Goal: Obtain resource: Download file/media

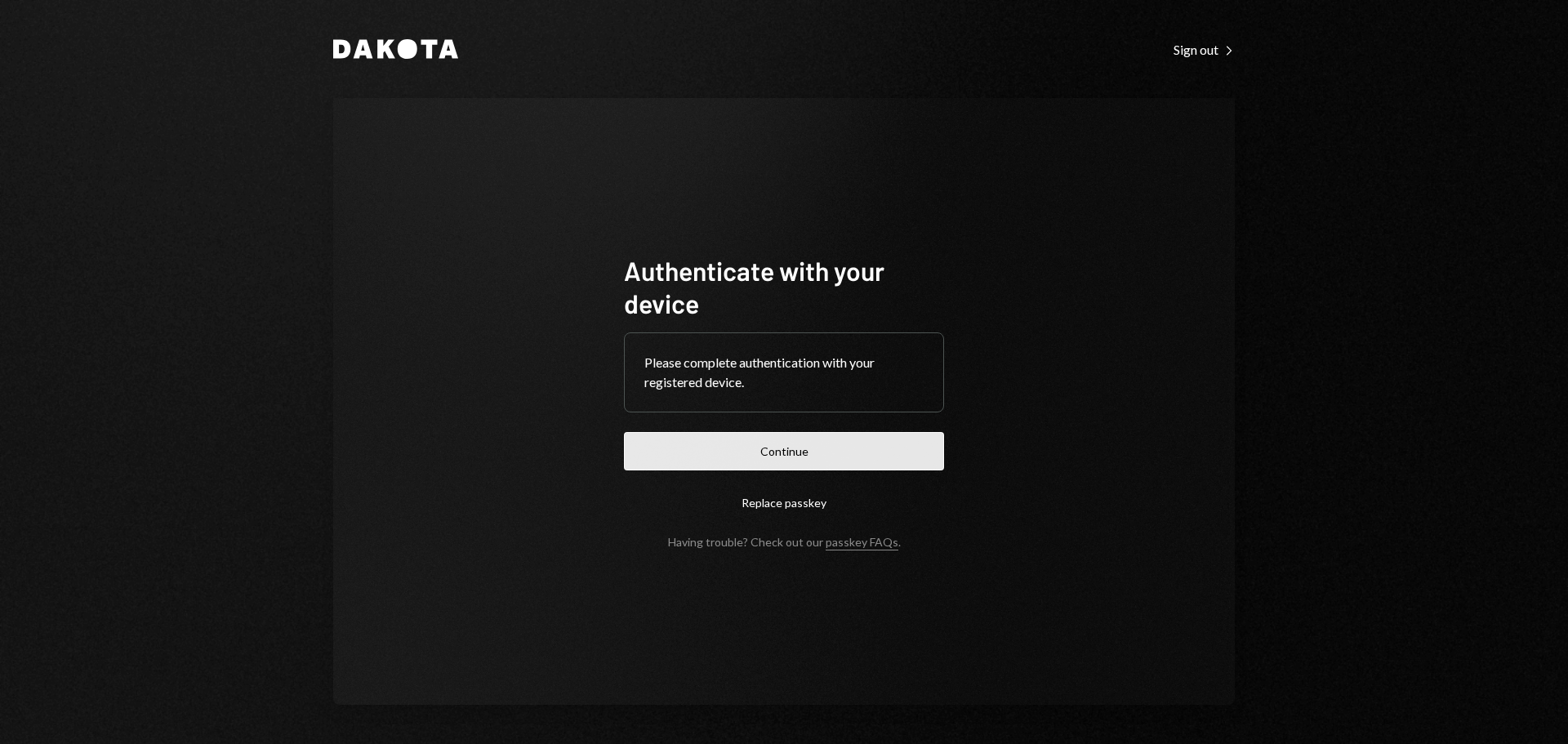
click at [839, 458] on button "Continue" at bounding box center [784, 451] width 320 height 38
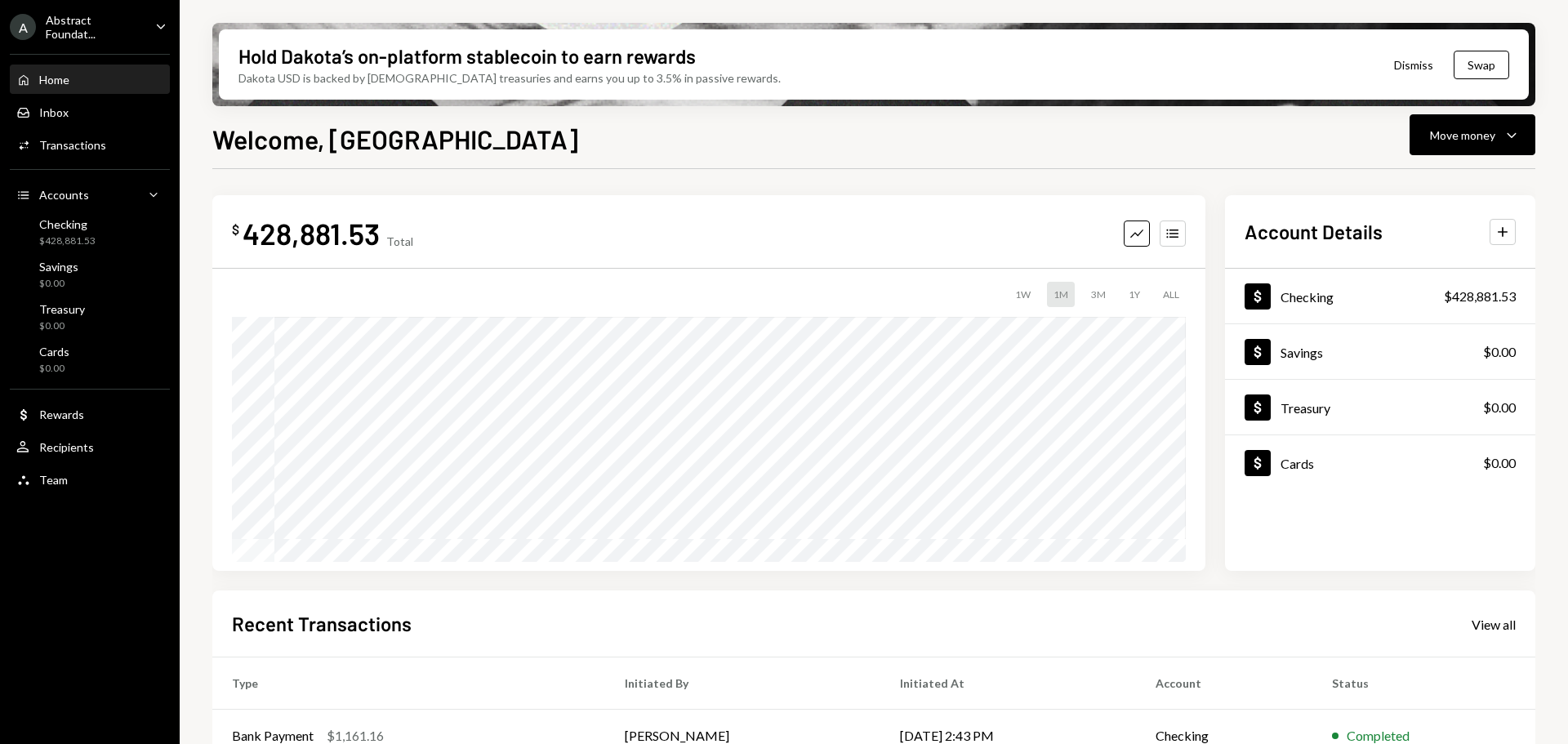
click at [128, 19] on div "Abstract Foundat..." at bounding box center [94, 27] width 97 height 28
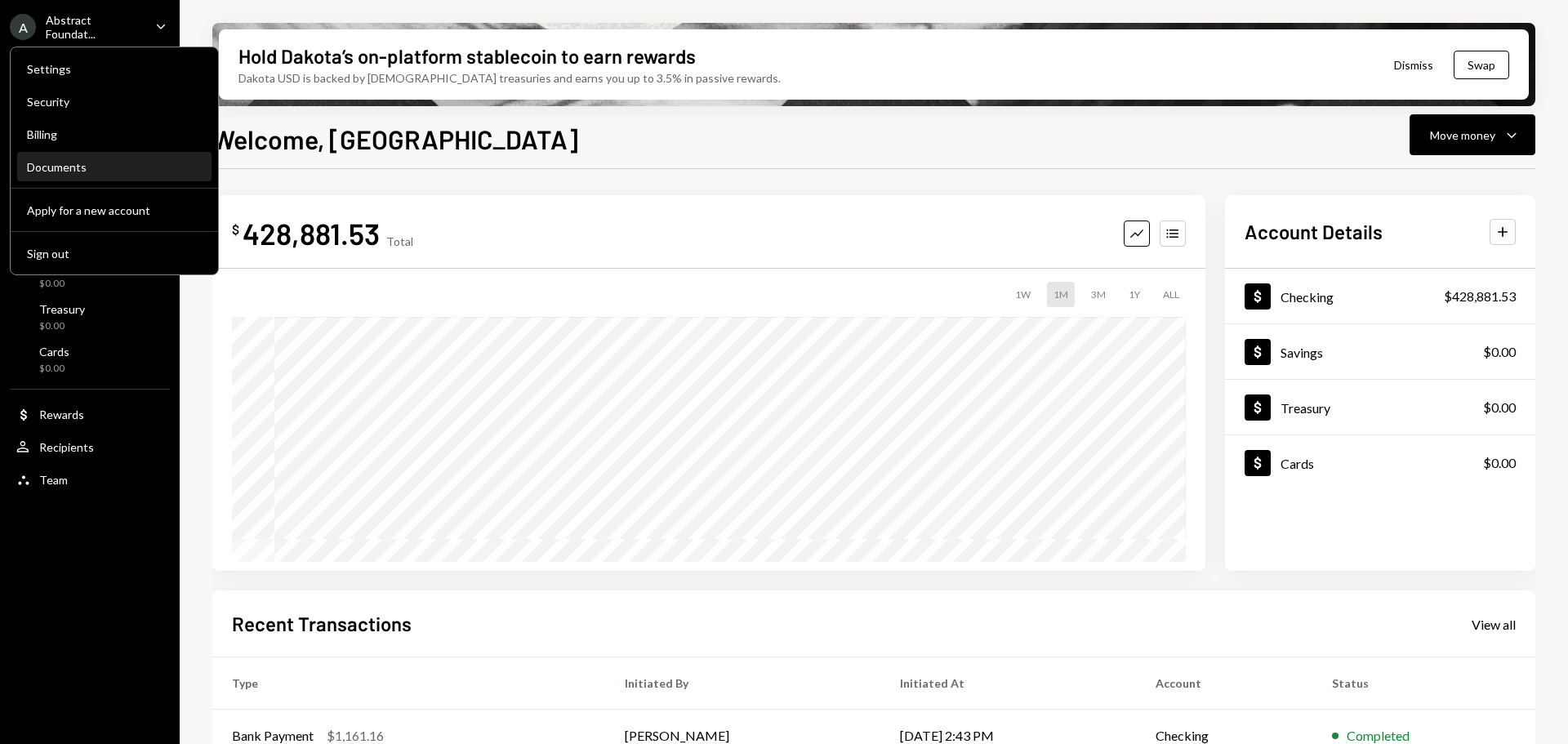
click at [105, 171] on div "Documents" at bounding box center [114, 167] width 175 height 14
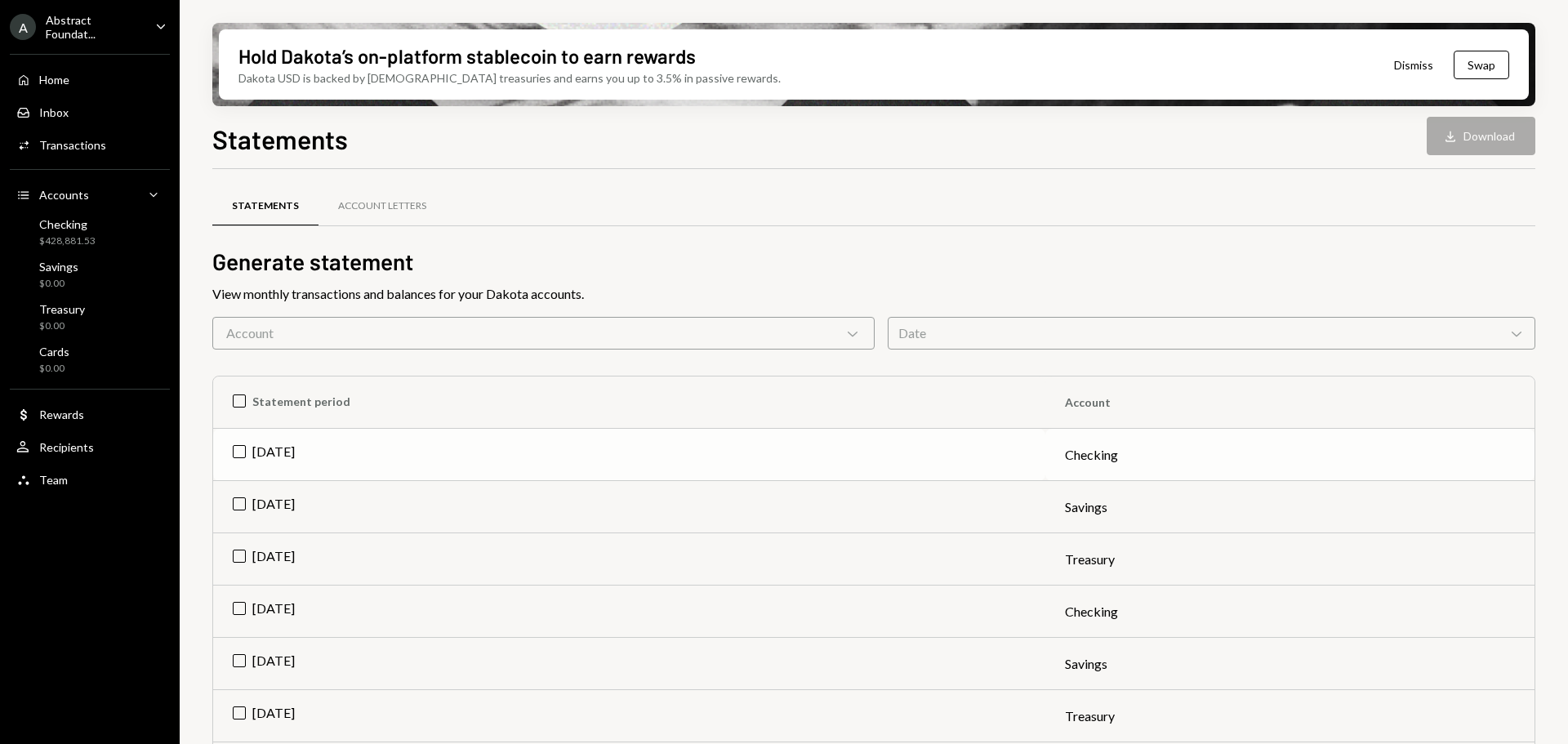
click at [238, 451] on td "[DATE]" at bounding box center [629, 455] width 832 height 53
click at [1467, 134] on button "Download Download" at bounding box center [1480, 136] width 108 height 38
click at [78, 224] on div "Checking" at bounding box center [68, 224] width 57 height 14
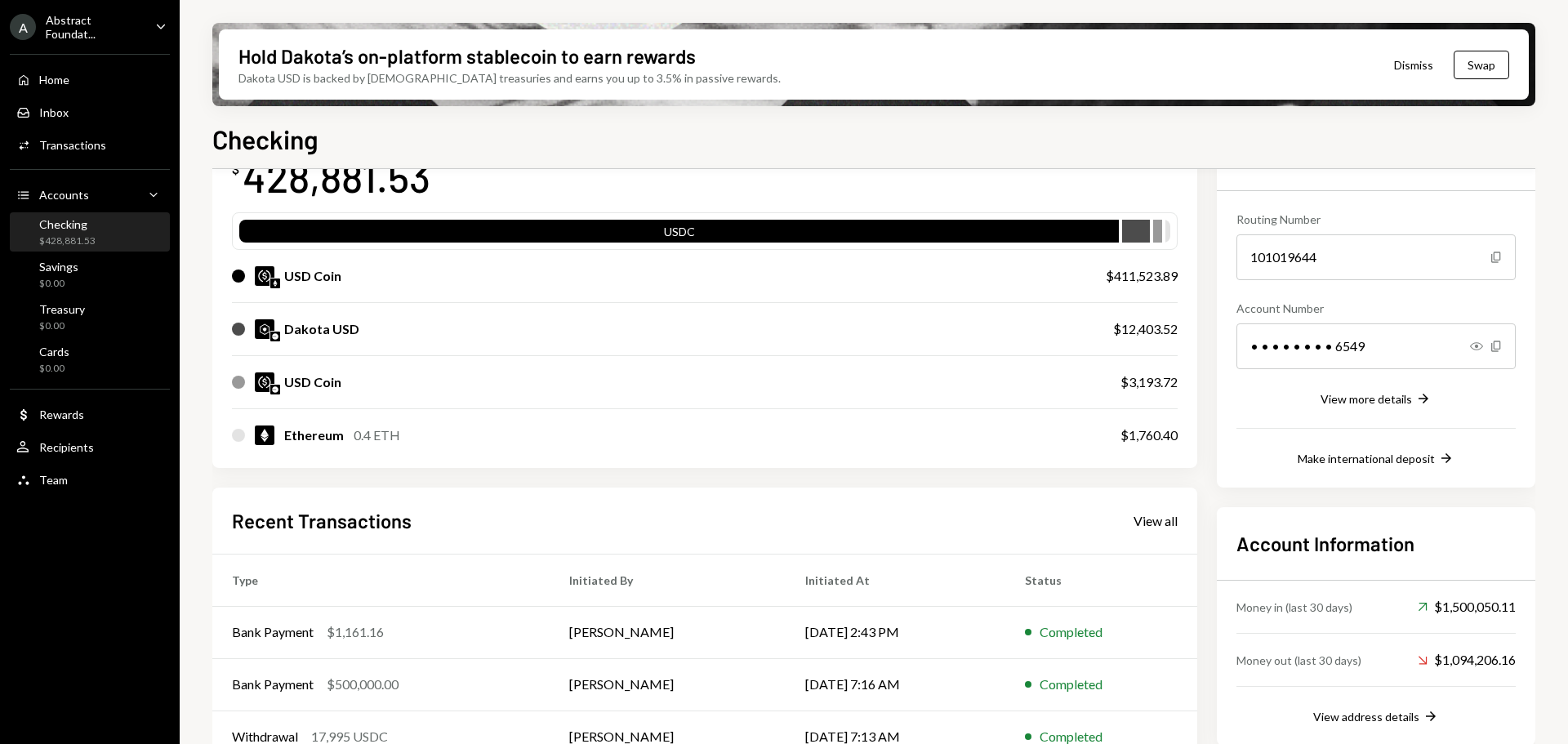
scroll to position [190, 0]
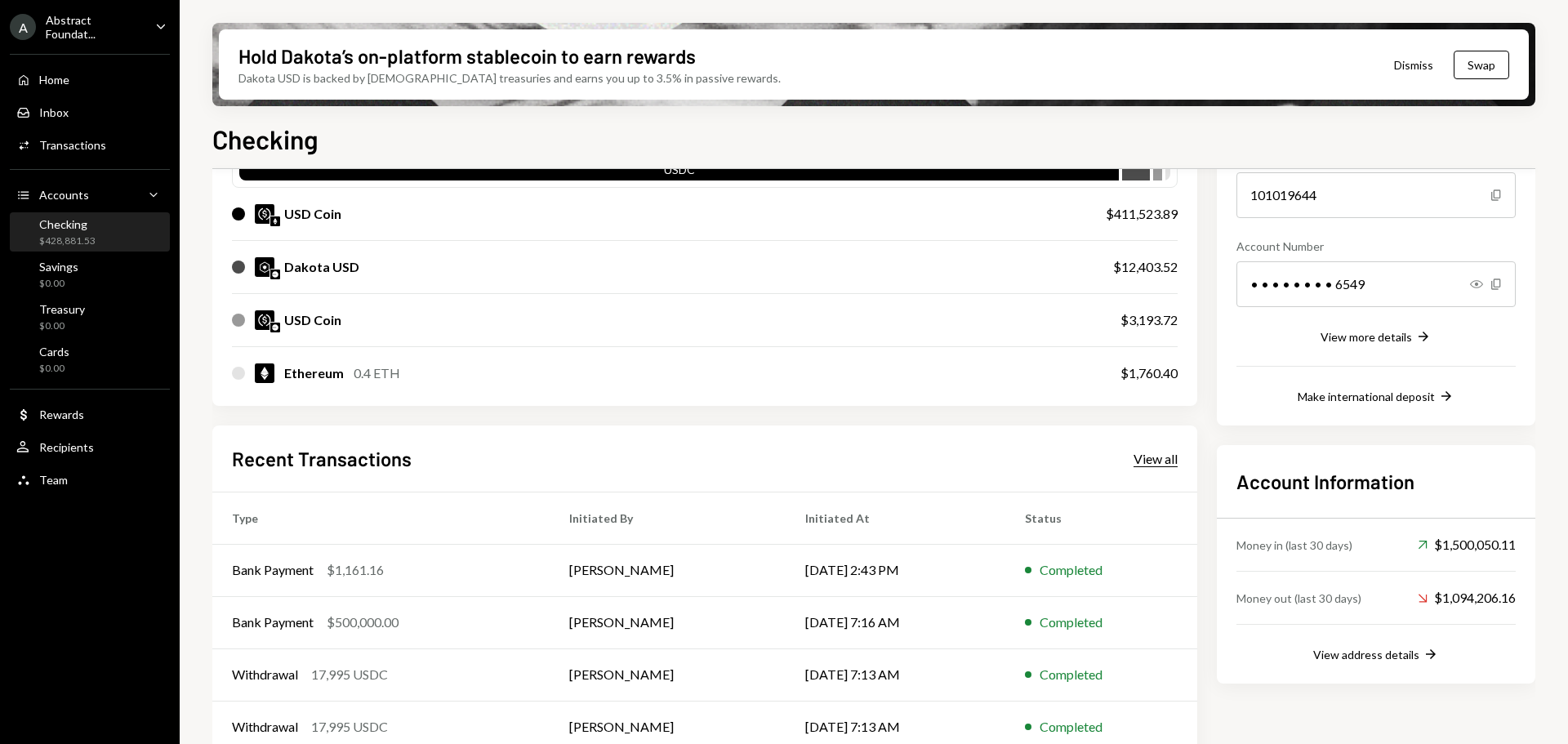
click at [1142, 463] on div "View all" at bounding box center [1155, 460] width 44 height 17
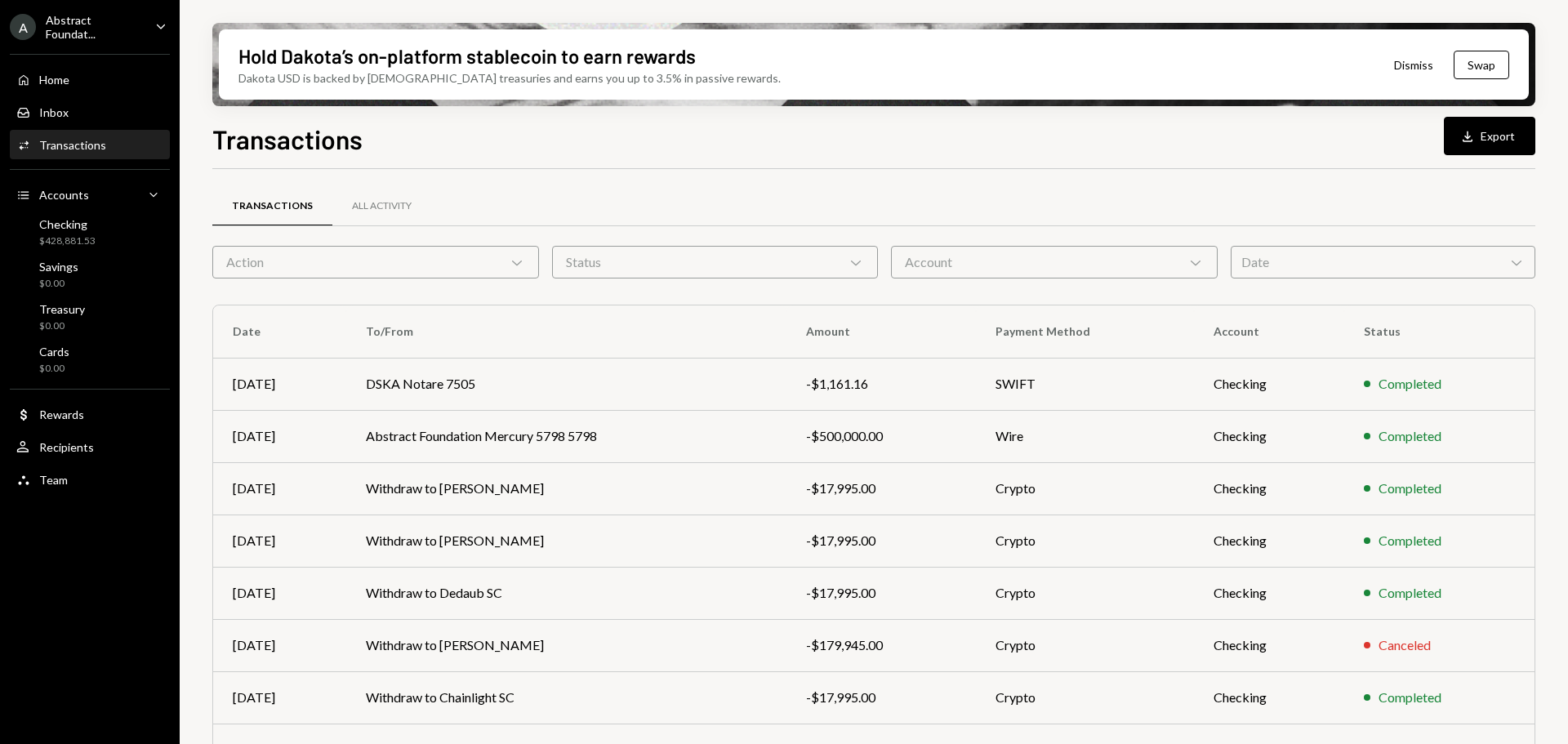
click at [1004, 267] on div "Account Chevron Down" at bounding box center [1055, 262] width 327 height 33
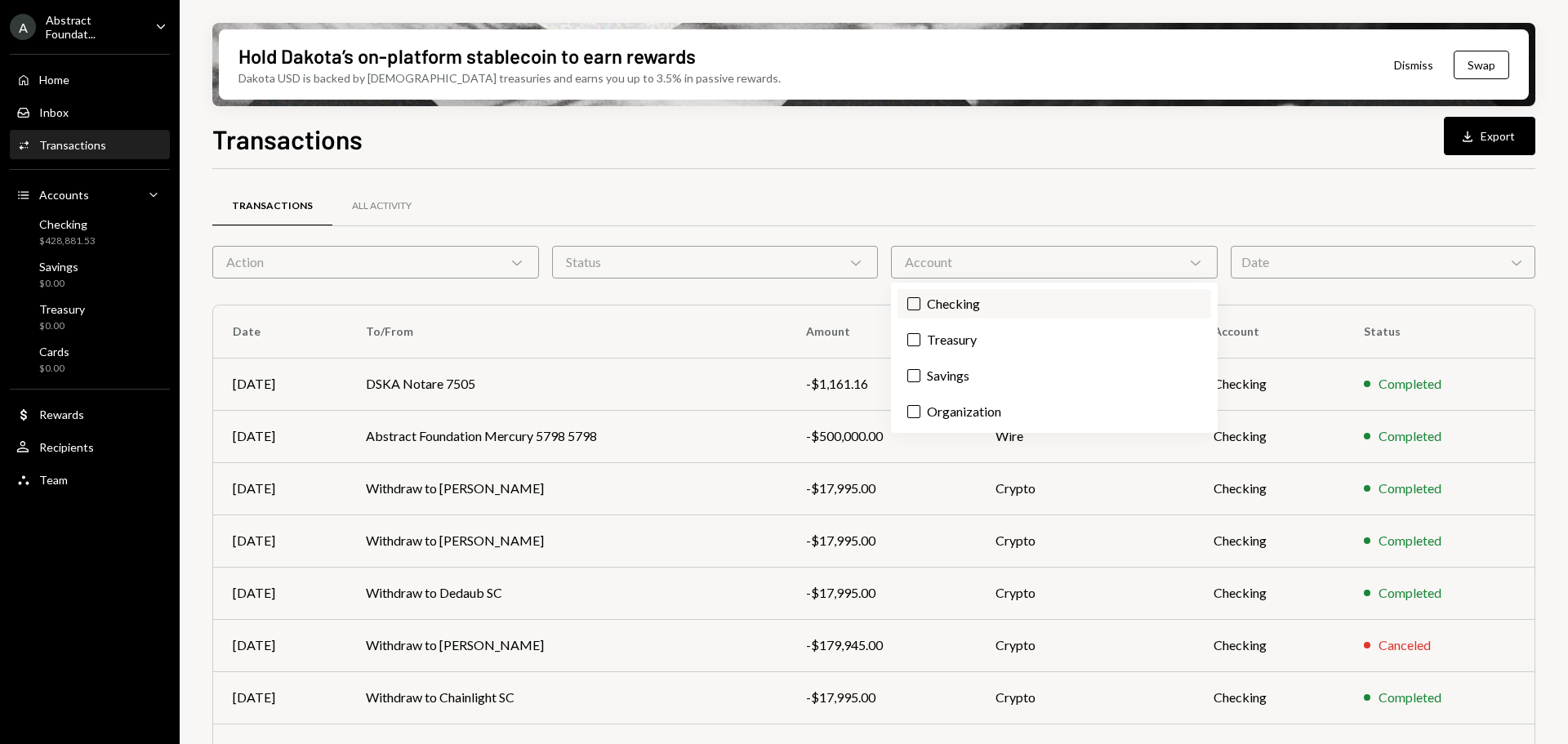
click at [964, 315] on label "Checking" at bounding box center [1054, 304] width 313 height 29
click at [920, 310] on button "Checking" at bounding box center [914, 304] width 13 height 13
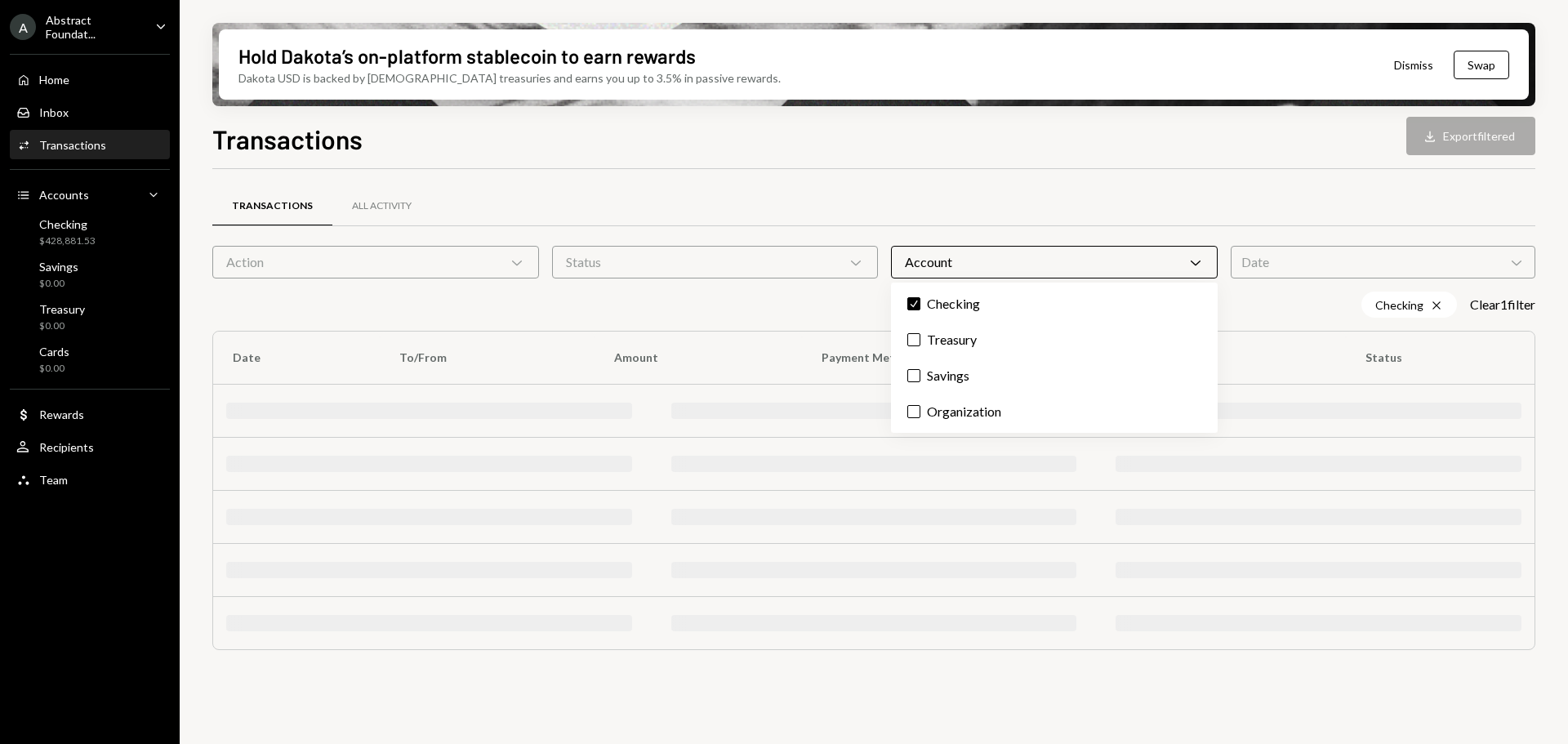
click at [767, 259] on div "Status Chevron Down" at bounding box center [715, 262] width 327 height 33
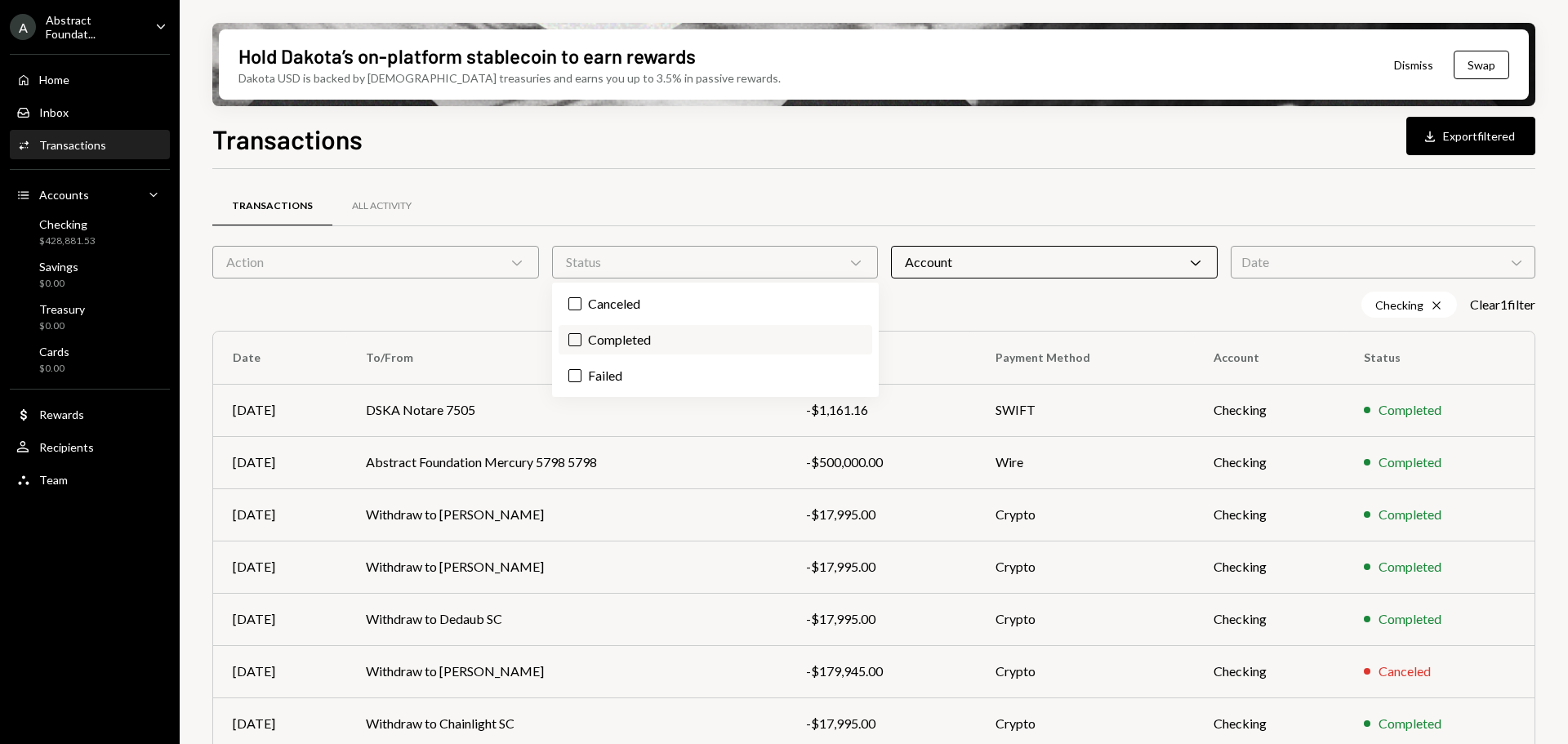
click at [615, 339] on label "Completed" at bounding box center [715, 339] width 313 height 29
click at [581, 339] on button "Completed" at bounding box center [575, 340] width 13 height 13
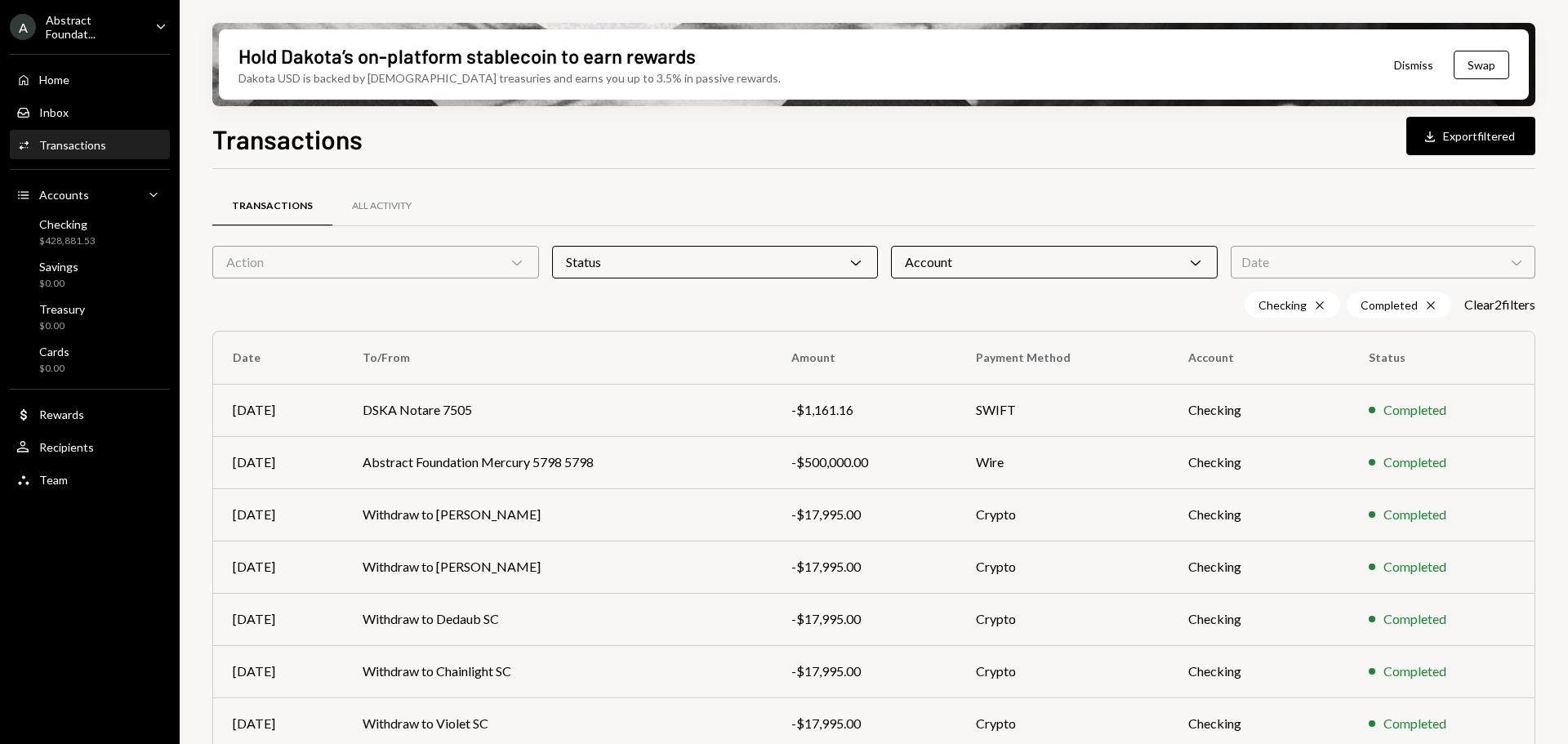
click at [1255, 259] on div "Date Chevron Down" at bounding box center [1382, 262] width 304 height 33
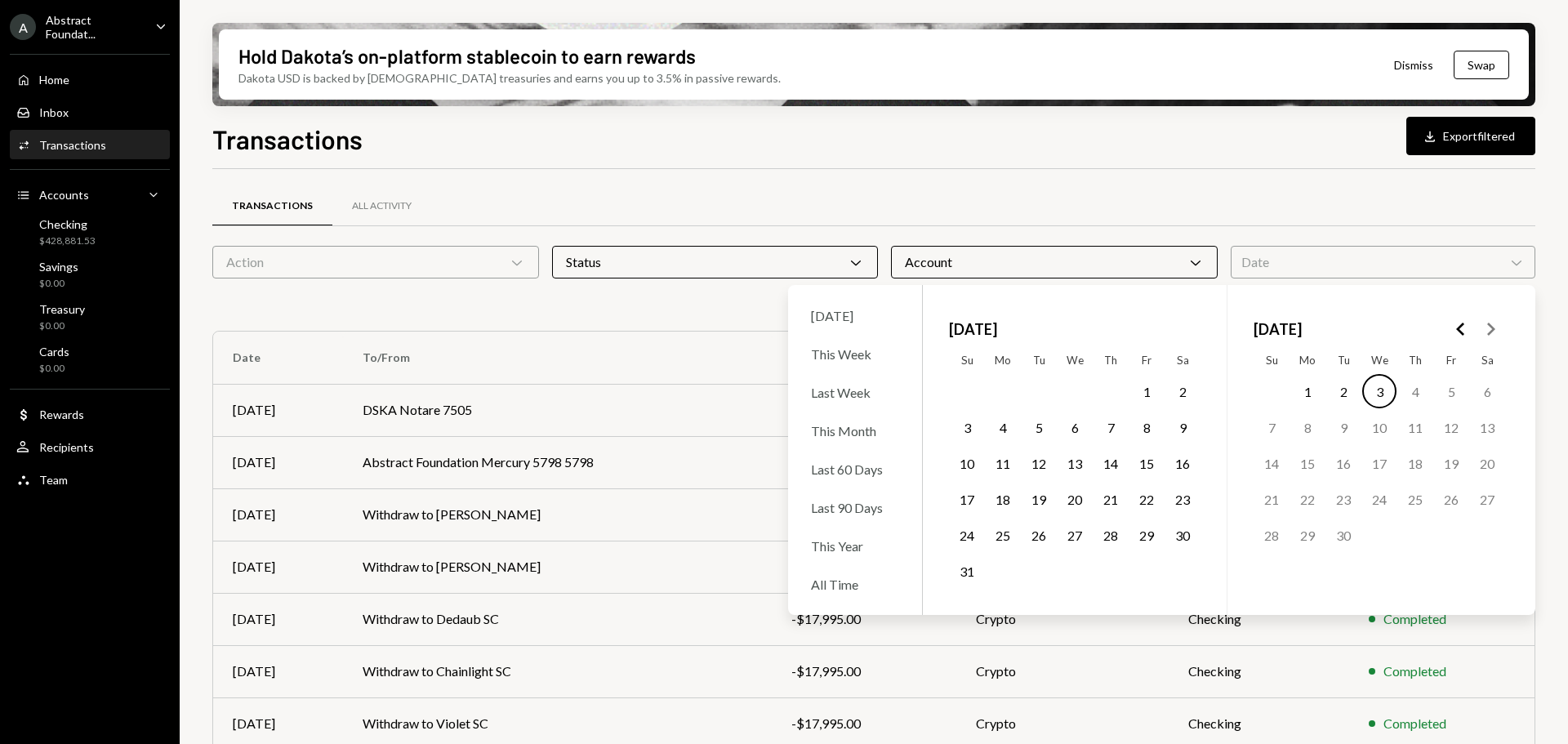
click at [963, 572] on button "31" at bounding box center [966, 571] width 34 height 34
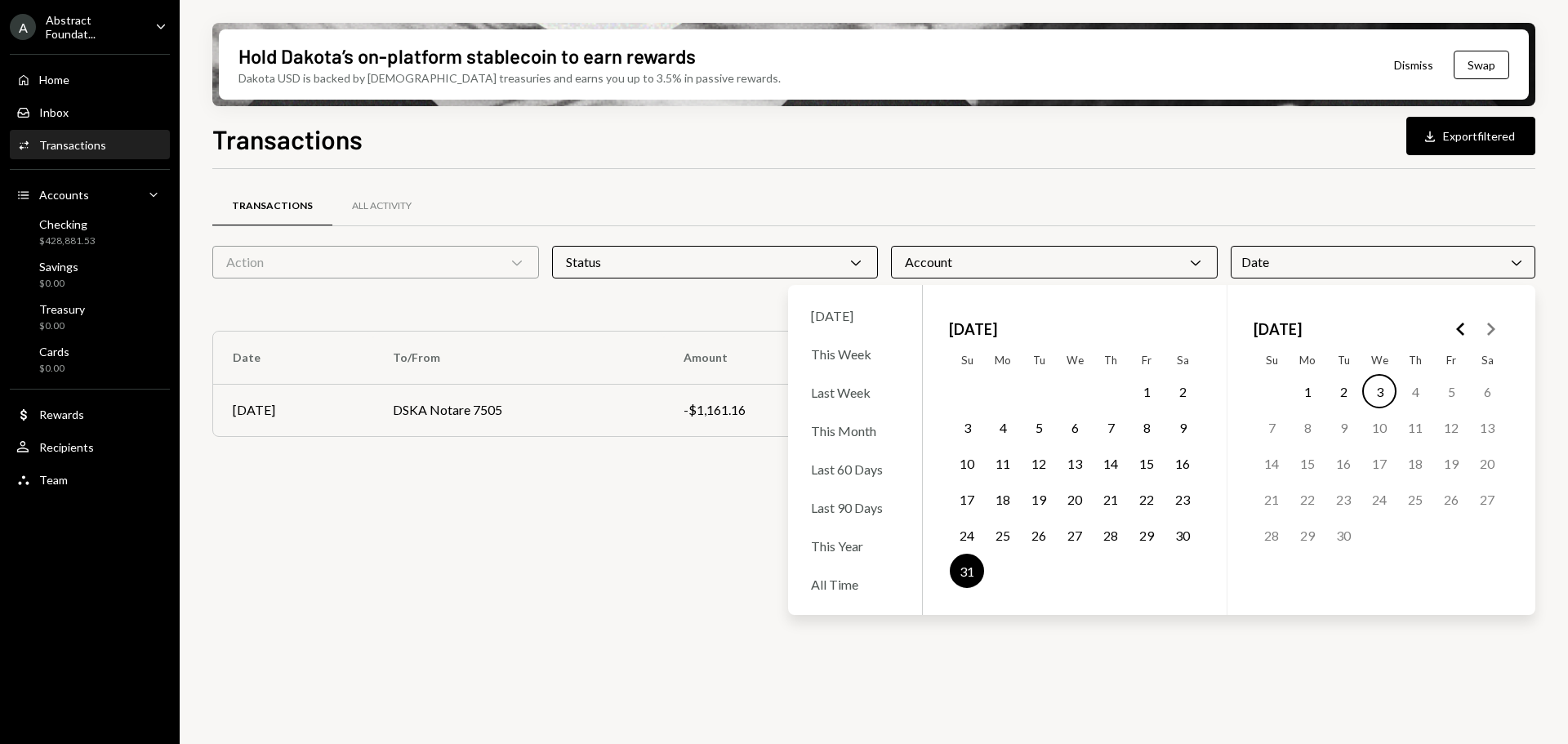
click at [1034, 506] on button "19" at bounding box center [1038, 499] width 34 height 34
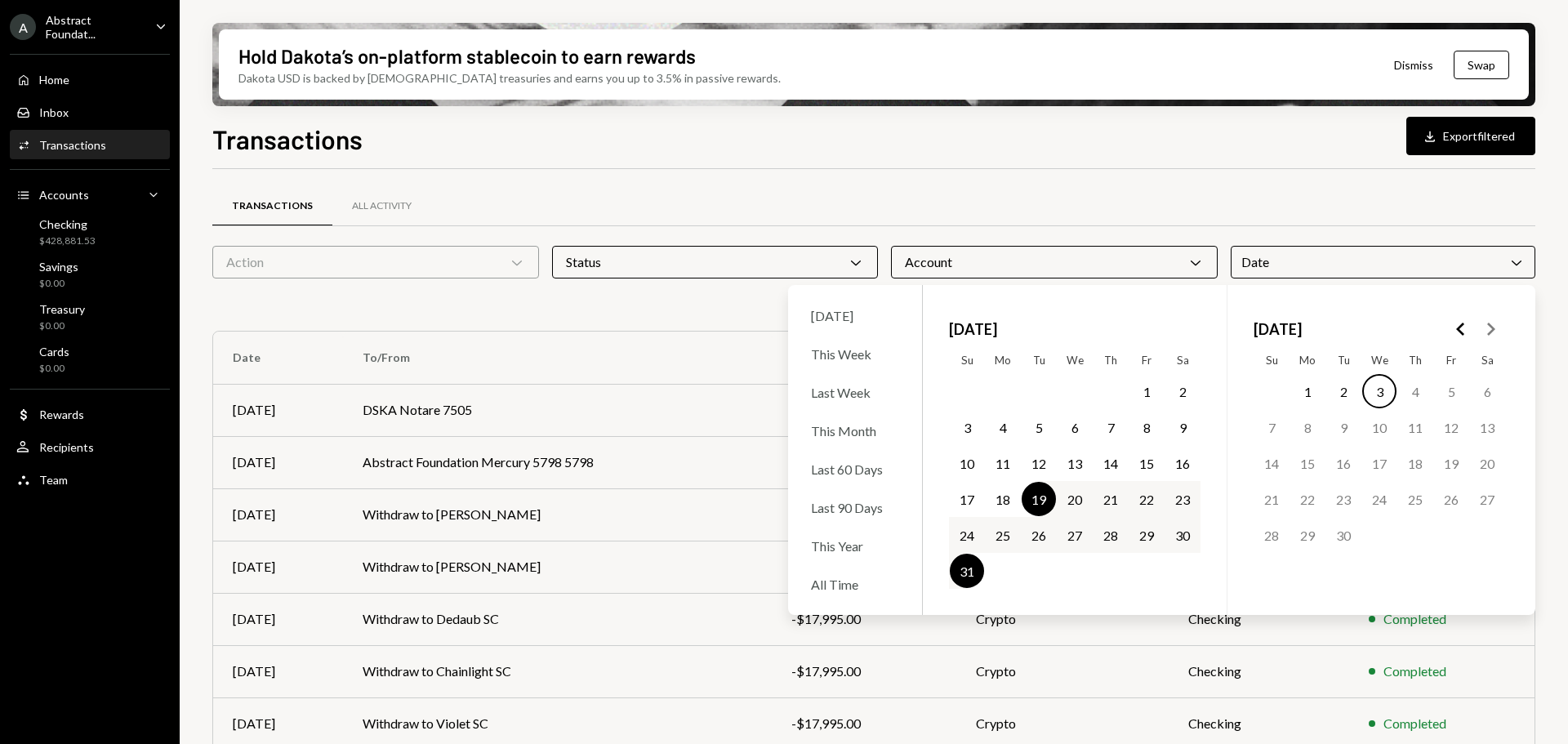
click at [687, 314] on div "Checking Cross Completed Cross [DATE] - [DATE] Cross Clear 3 filter s" at bounding box center [874, 304] width 1323 height 26
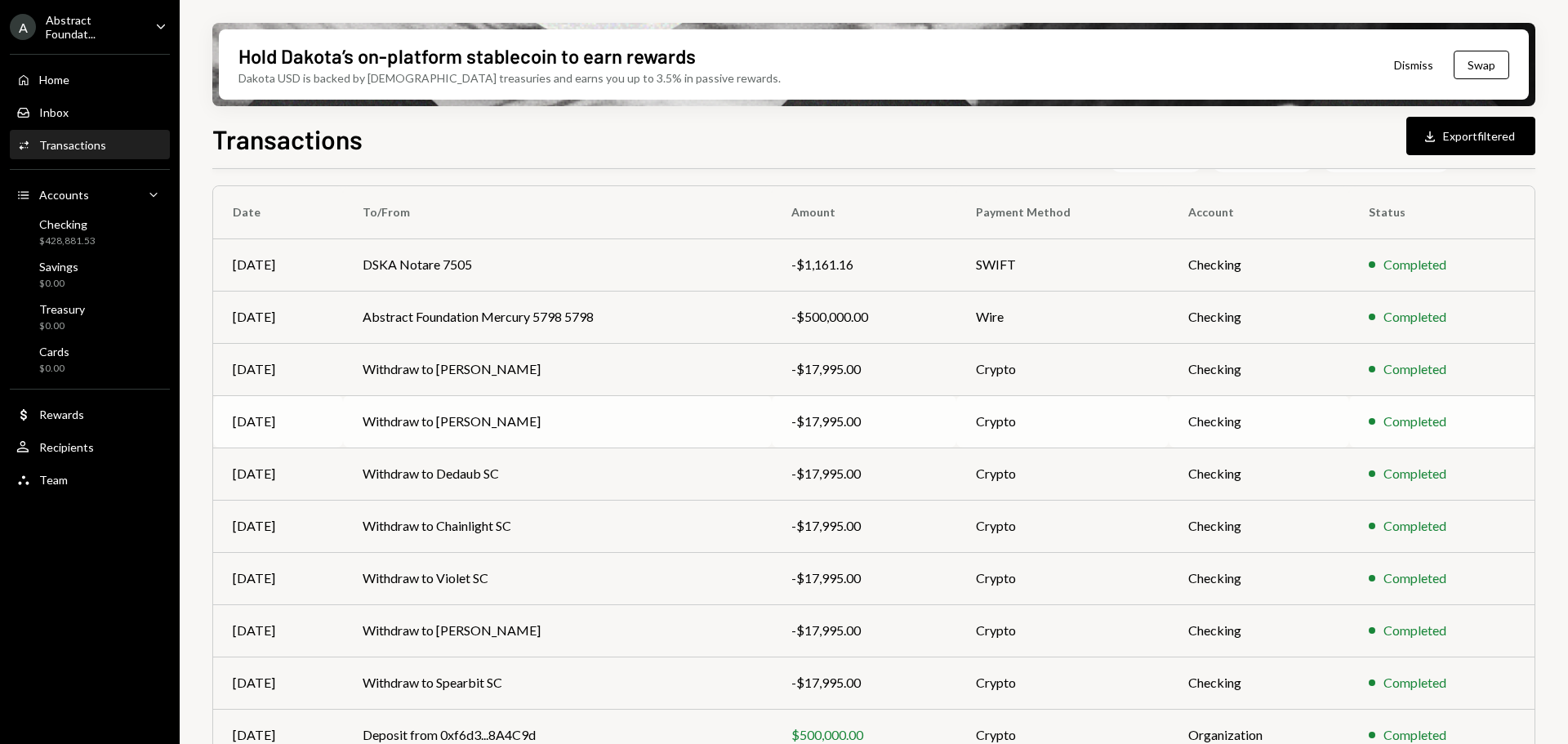
scroll to position [213, 0]
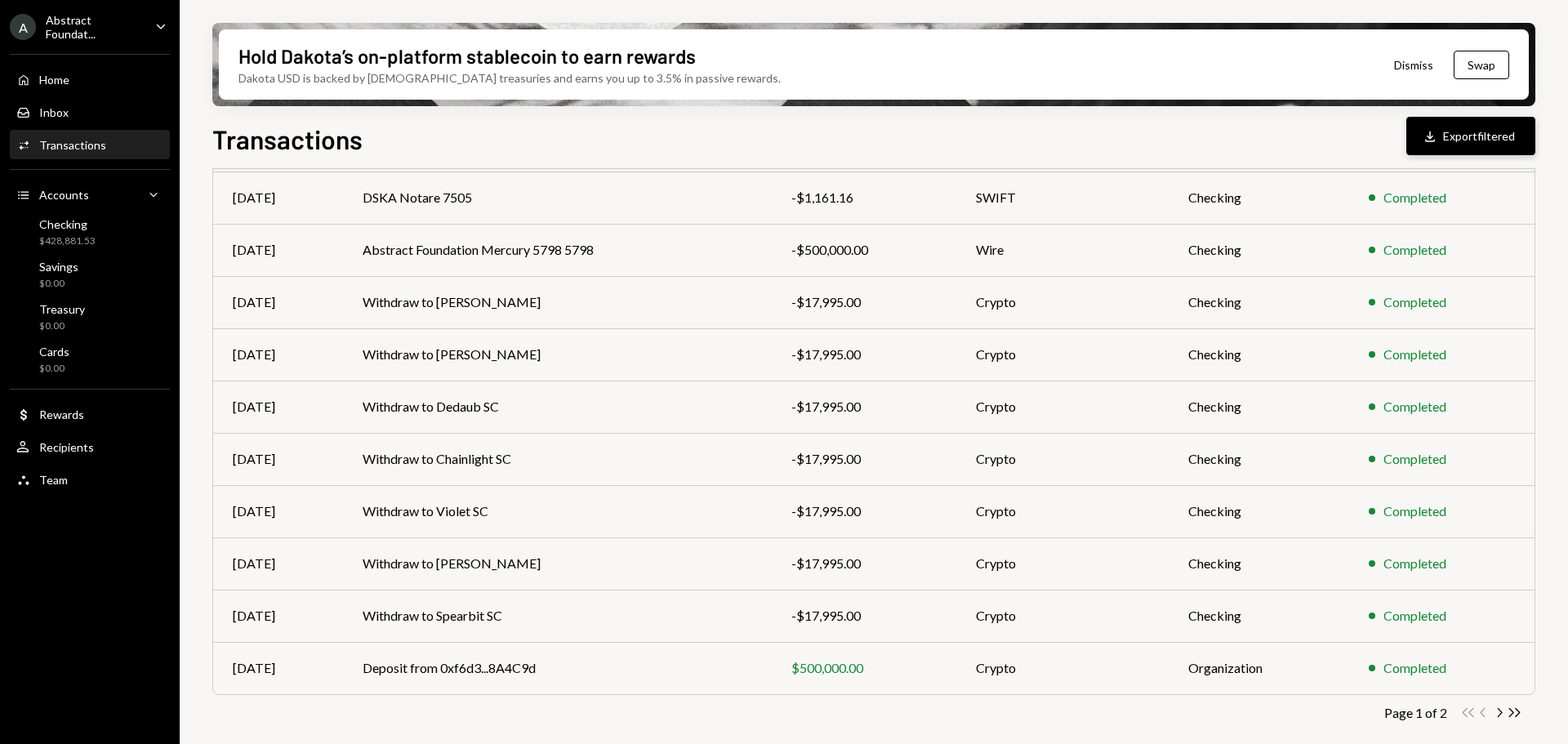
click at [1476, 138] on button "Download Export filtered" at bounding box center [1470, 136] width 129 height 38
copy td "[PERSON_NAME]"
drag, startPoint x: 437, startPoint y: 563, endPoint x: 1289, endPoint y: 556, distance: 852.0
click at [619, 560] on td "Withdraw to [PERSON_NAME]" at bounding box center [557, 564] width 429 height 53
